Goal: Information Seeking & Learning: Learn about a topic

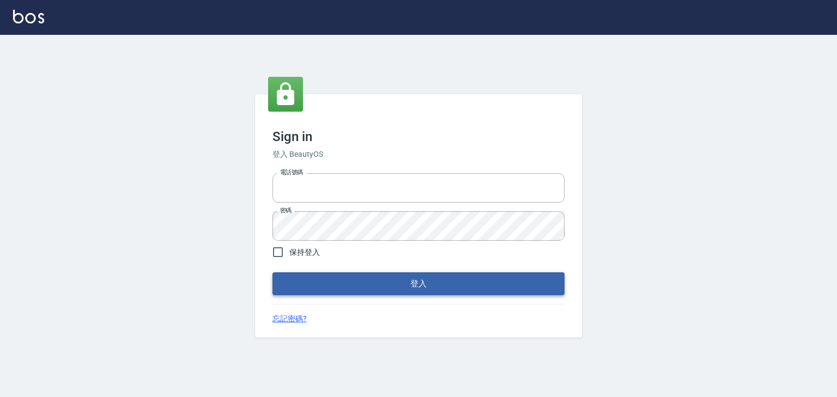
type input "0952331713"
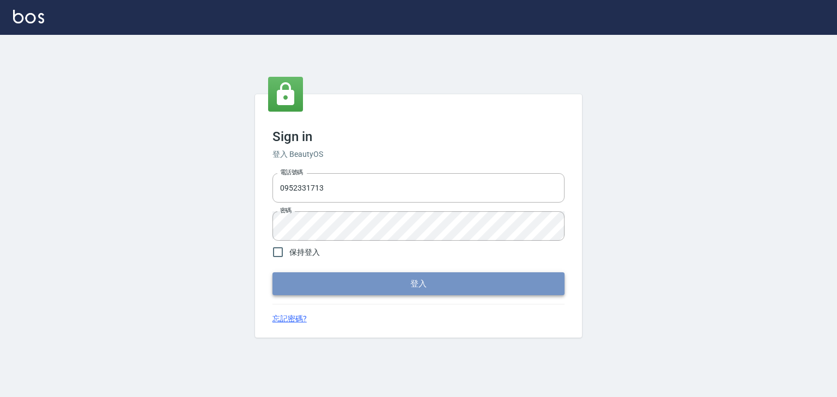
click at [434, 285] on button "登入" at bounding box center [419, 284] width 292 height 23
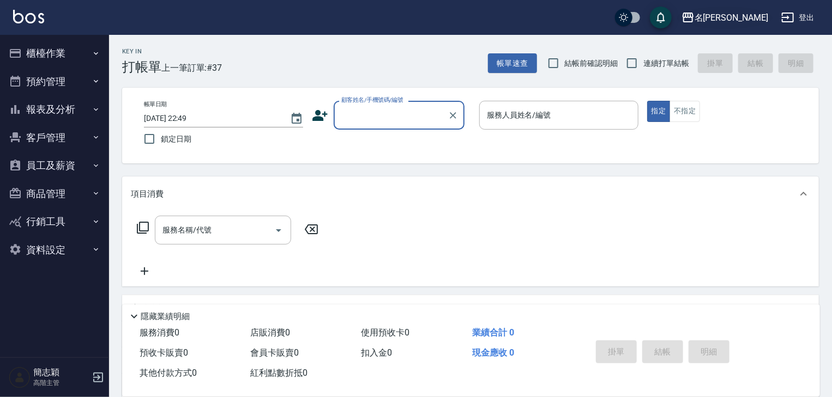
click at [743, 13] on div "名[PERSON_NAME]" at bounding box center [731, 18] width 74 height 14
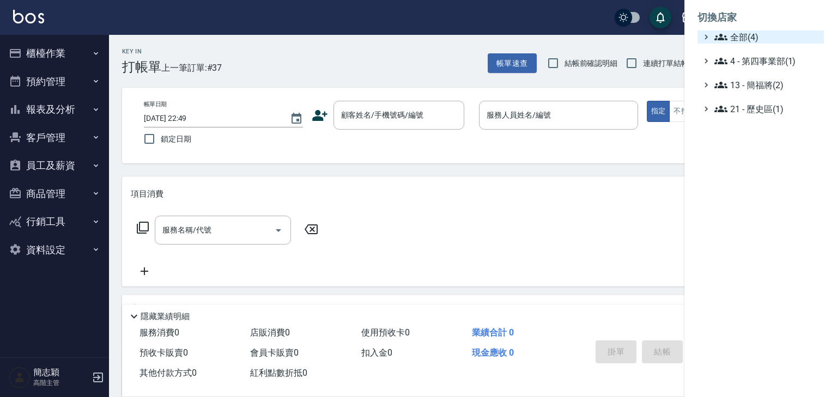
click at [740, 35] on span "全部(4)" at bounding box center [767, 37] width 105 height 13
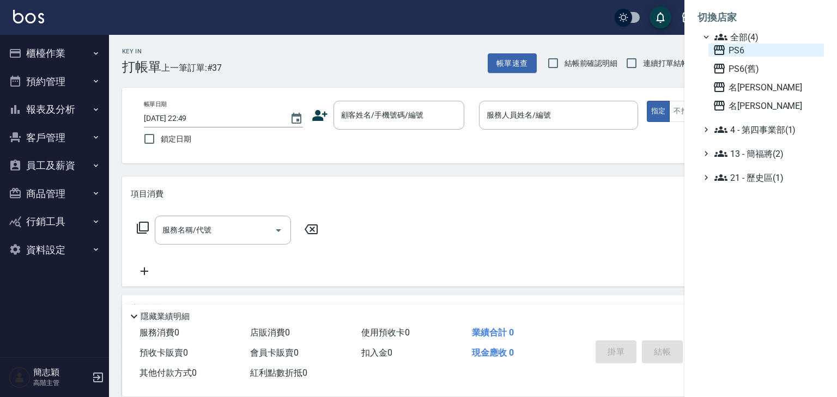
click at [743, 52] on span "PS6" at bounding box center [766, 50] width 107 height 13
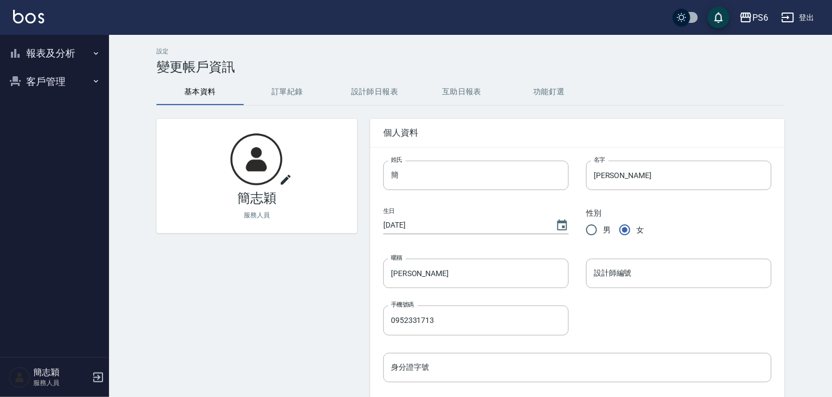
click at [95, 52] on icon "button" at bounding box center [96, 53] width 9 height 9
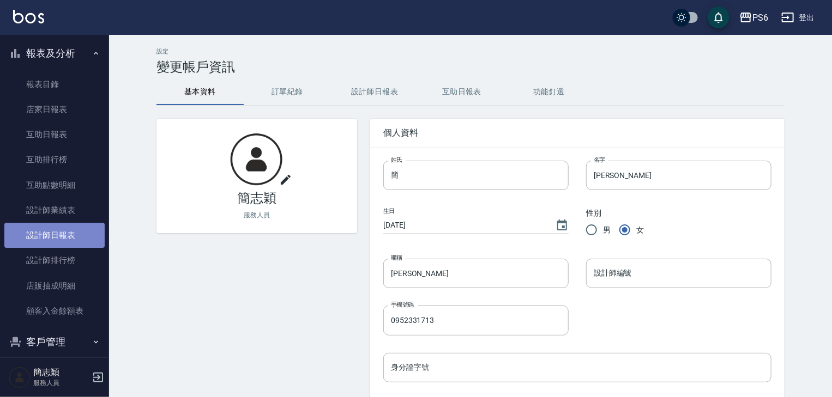
click at [69, 239] on link "設計師日報表" at bounding box center [54, 235] width 100 height 25
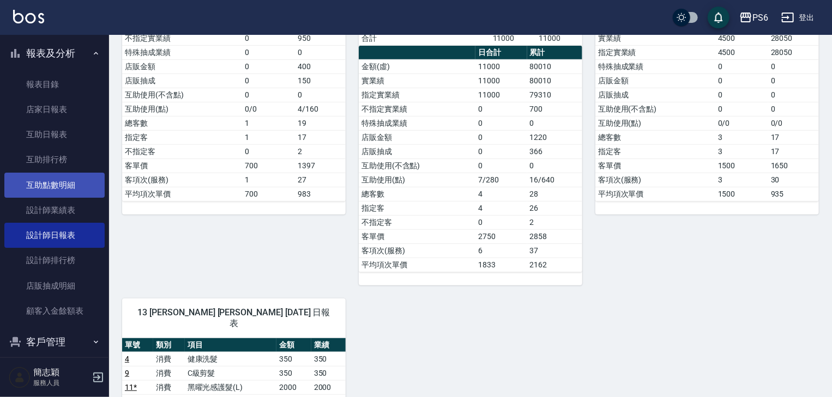
scroll to position [218, 0]
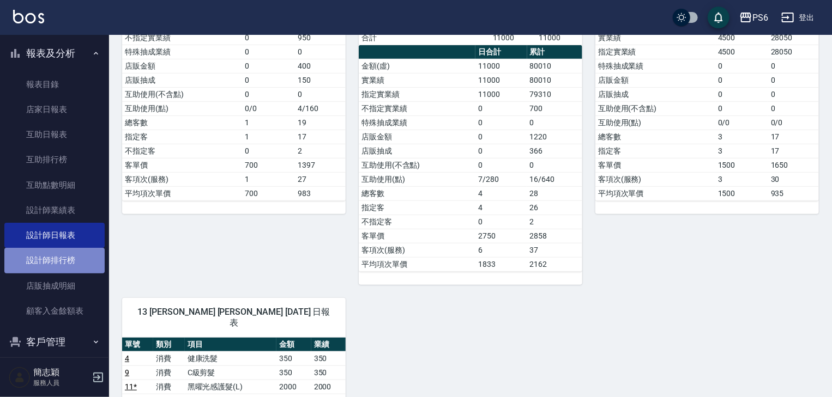
click at [63, 256] on link "設計師排行榜" at bounding box center [54, 260] width 100 height 25
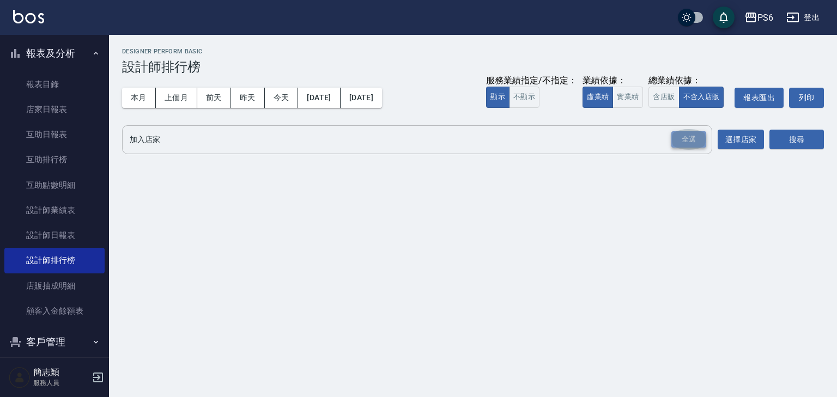
click at [691, 135] on div "全選" at bounding box center [689, 139] width 35 height 17
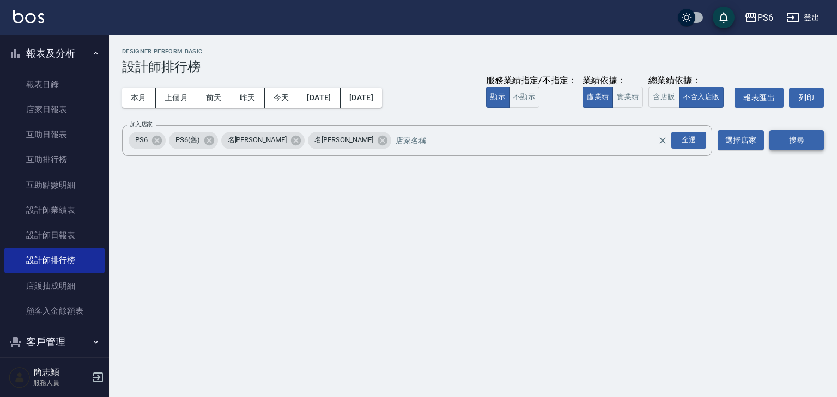
click at [797, 137] on button "搜尋" at bounding box center [797, 140] width 55 height 20
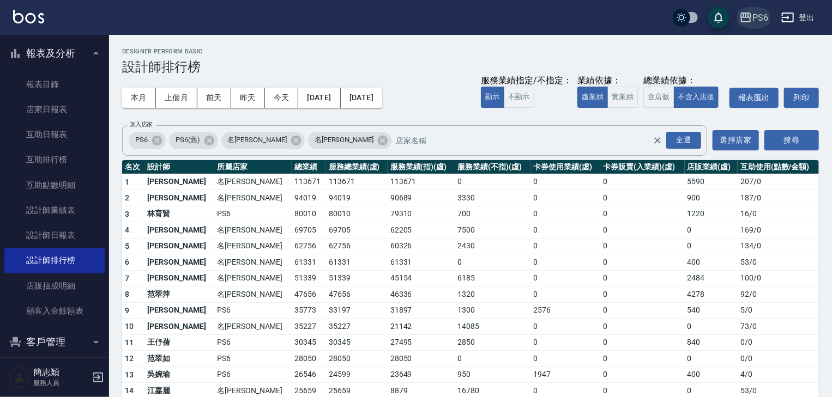
click at [755, 15] on div "PS6" at bounding box center [760, 18] width 16 height 14
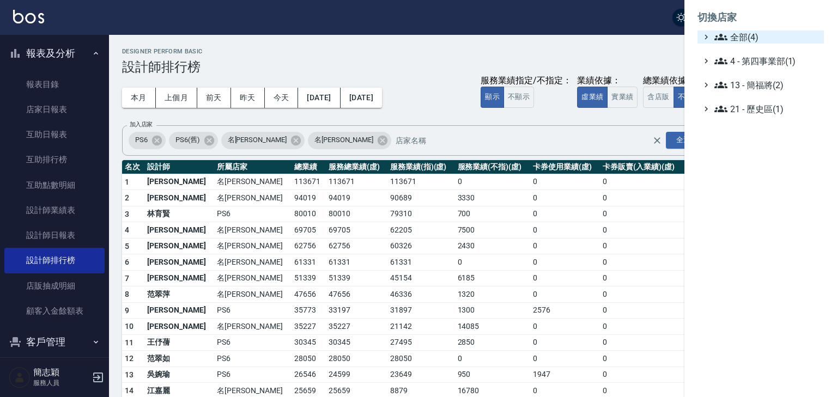
click at [743, 37] on span "全部(4)" at bounding box center [767, 37] width 105 height 13
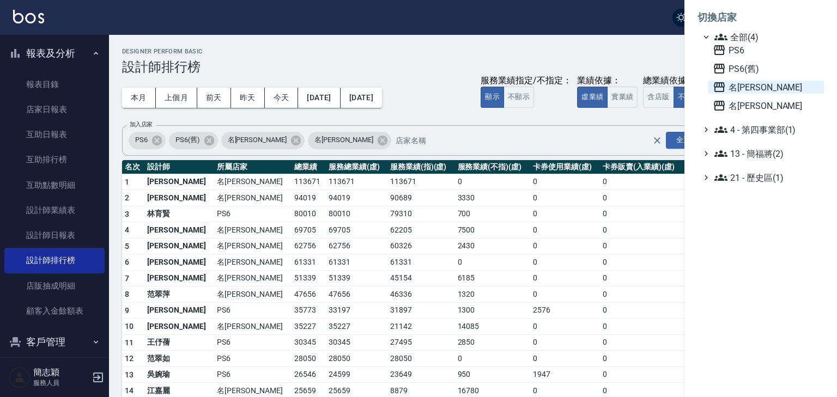
click at [747, 89] on span "名[PERSON_NAME]" at bounding box center [766, 87] width 107 height 13
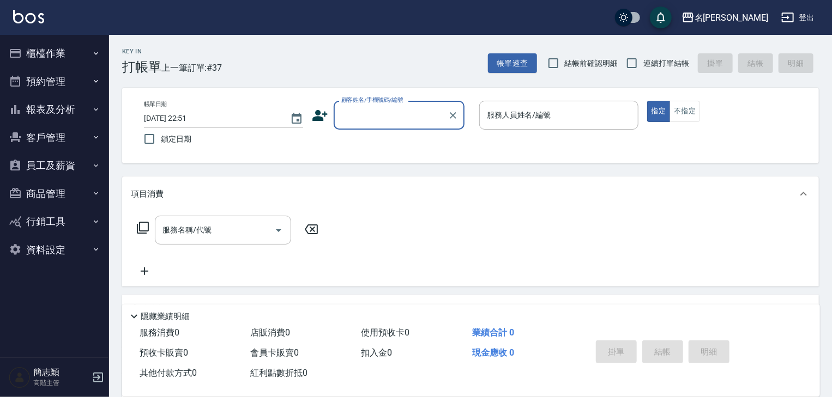
click at [94, 107] on icon "button" at bounding box center [96, 109] width 9 height 9
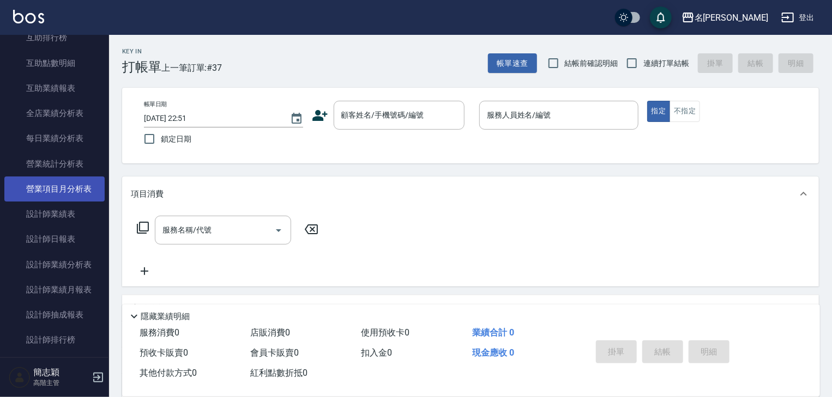
scroll to position [305, 0]
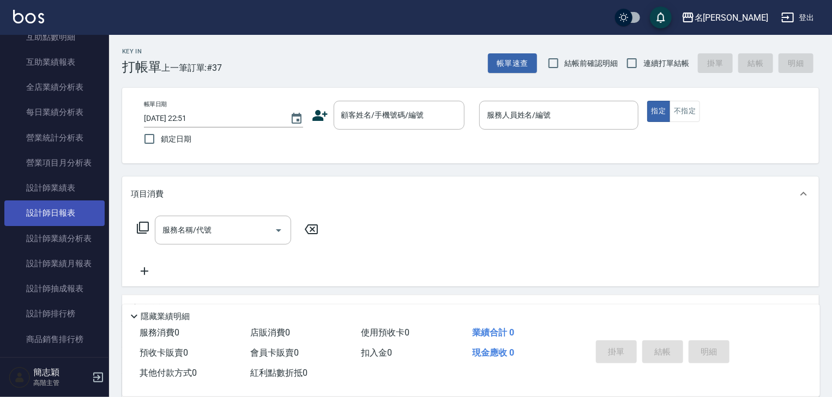
click at [62, 214] on link "設計師日報表" at bounding box center [54, 213] width 100 height 25
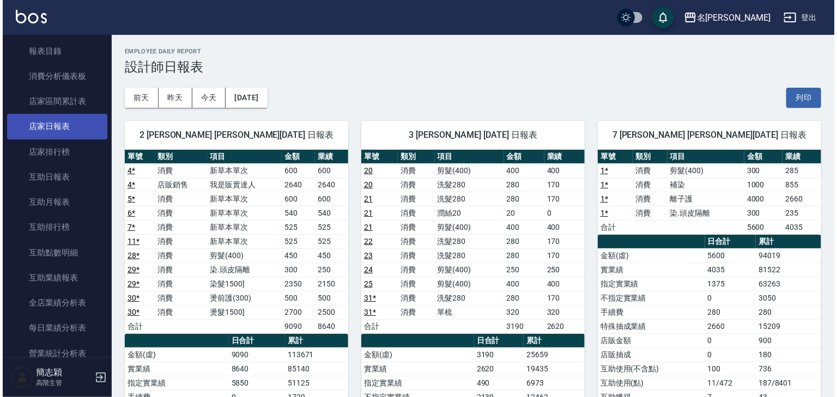
scroll to position [87, 0]
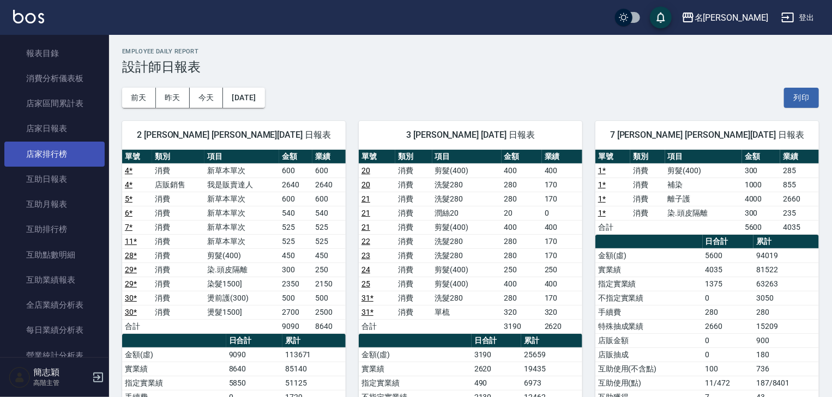
click at [58, 154] on link "店家排行榜" at bounding box center [54, 154] width 100 height 25
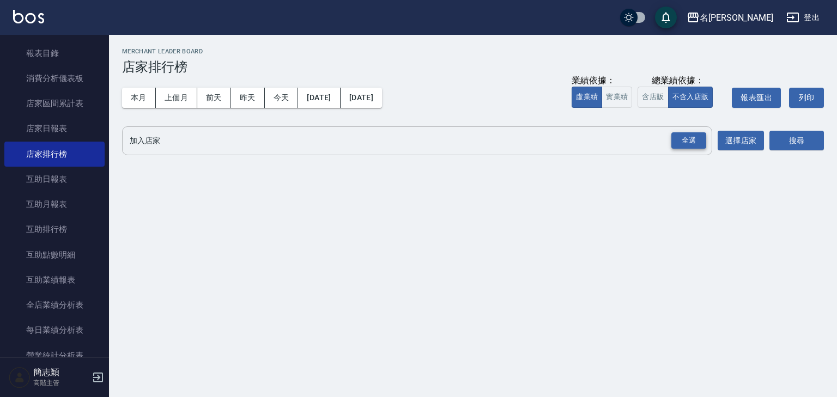
click at [696, 146] on div "全選" at bounding box center [689, 140] width 35 height 17
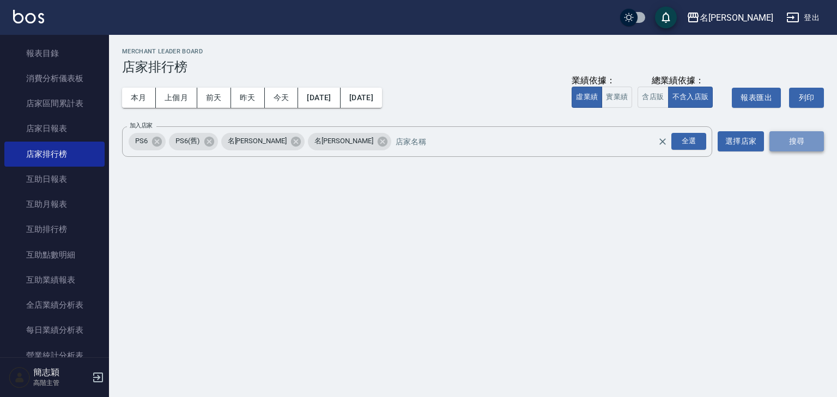
click at [800, 135] on button "搜尋" at bounding box center [797, 141] width 55 height 20
